Goal: Find specific page/section: Find specific page/section

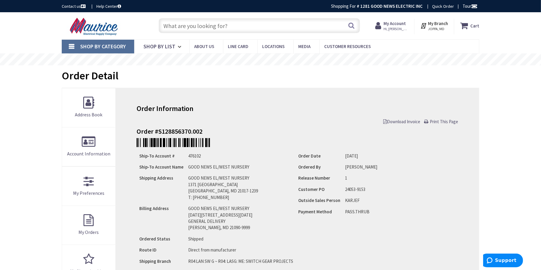
click at [224, 22] on input "text" at bounding box center [259, 25] width 201 height 15
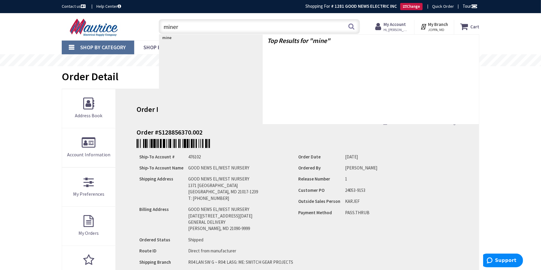
type input "minera"
type input "[GEOGRAPHIC_DATA], [GEOGRAPHIC_DATA]"
type input "minerallac"
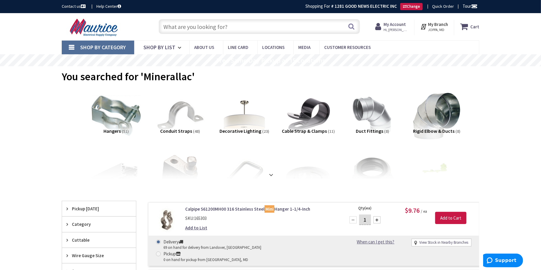
click at [210, 27] on input "text" at bounding box center [259, 26] width 201 height 15
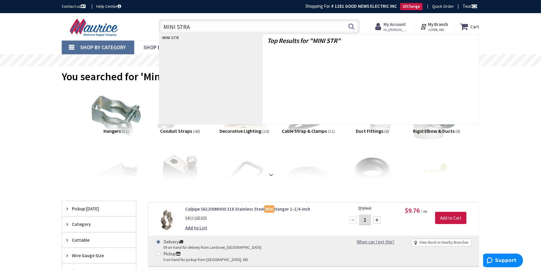
type input "MINI STRAP"
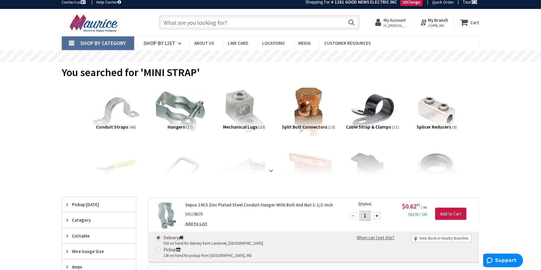
scroll to position [2, 0]
